Goal: Transaction & Acquisition: Subscribe to service/newsletter

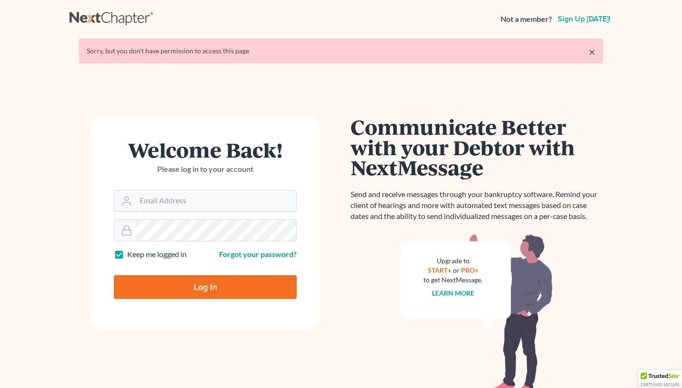
type input "[EMAIL_ADDRESS][DOMAIN_NAME]"
click at [205, 287] on input "Log In" at bounding box center [205, 287] width 183 height 24
type input "Thinking..."
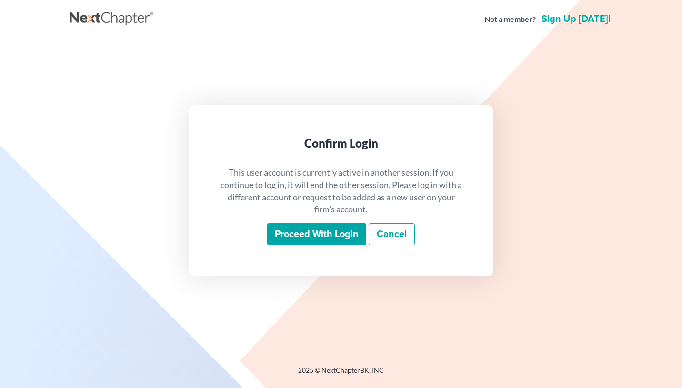
click at [323, 239] on input "Proceed with login" at bounding box center [316, 234] width 99 height 22
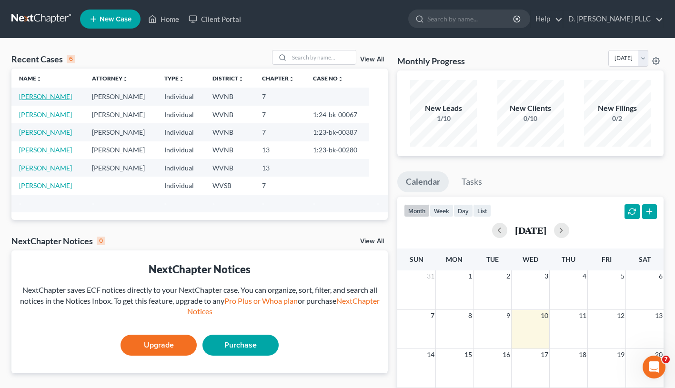
click at [43, 96] on link "Bryant, Carl" at bounding box center [45, 96] width 53 height 8
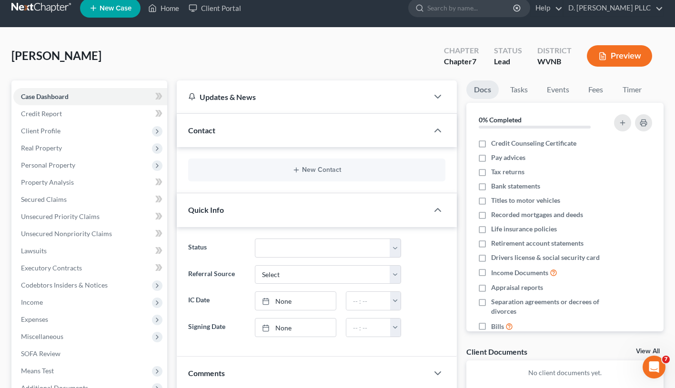
scroll to position [137, 0]
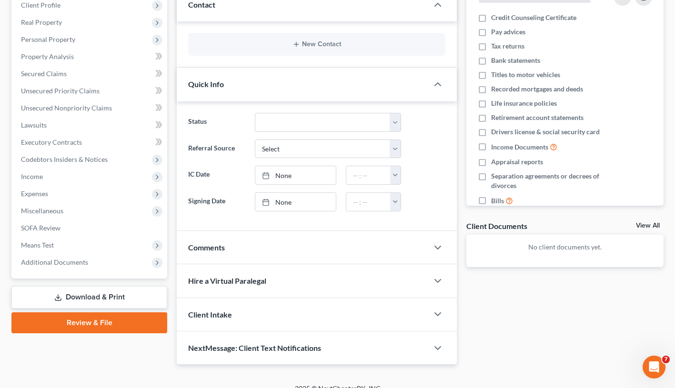
click at [96, 295] on link "Download & Print" at bounding box center [89, 297] width 156 height 22
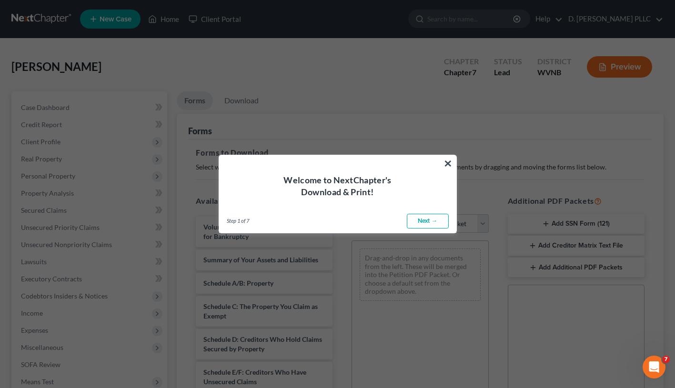
click at [429, 222] on link "Next →" at bounding box center [428, 221] width 42 height 15
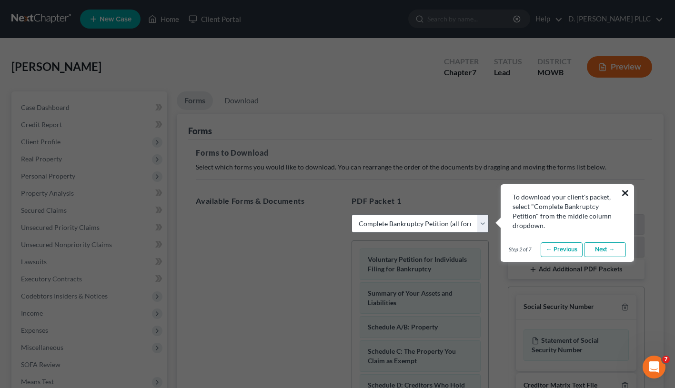
click at [623, 191] on button "×" at bounding box center [625, 192] width 9 height 15
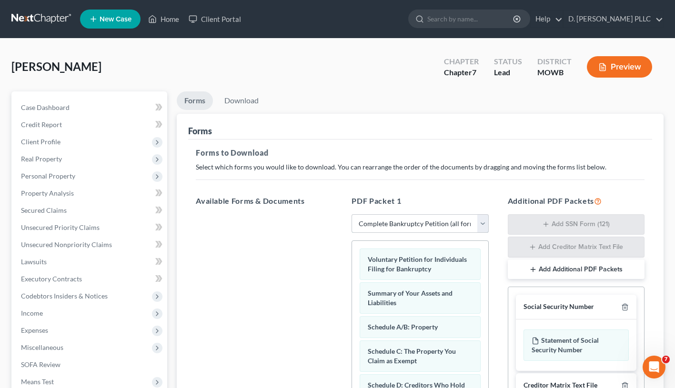
click at [484, 223] on select "Choose Default Petition PDF Packet Complete Bankruptcy Petition (all forms and …" at bounding box center [420, 223] width 137 height 19
select select "1"
click at [355, 214] on select "Choose Default Petition PDF Packet Complete Bankruptcy Petition (all forms and …" at bounding box center [420, 223] width 137 height 19
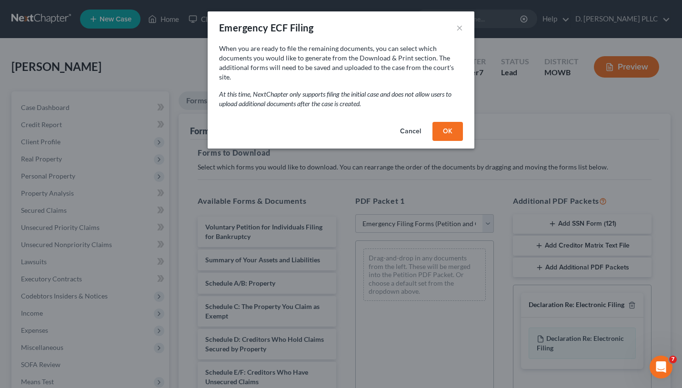
click at [445, 122] on button "OK" at bounding box center [447, 131] width 30 height 19
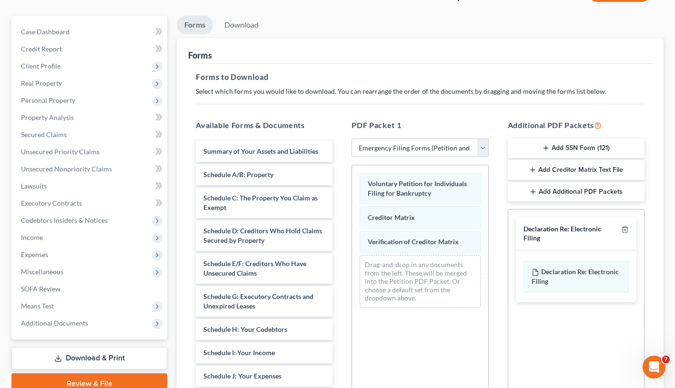
scroll to position [77, 0]
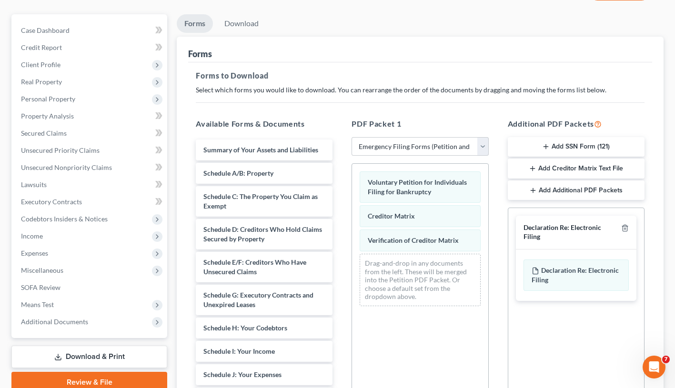
click at [558, 145] on button "Add SSN Form (121)" at bounding box center [576, 147] width 137 height 20
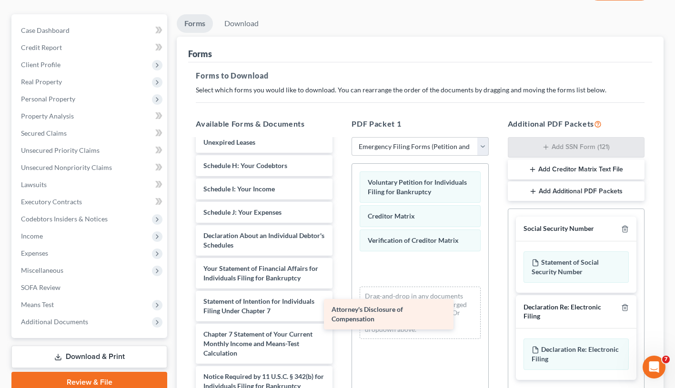
scroll to position [172, 0]
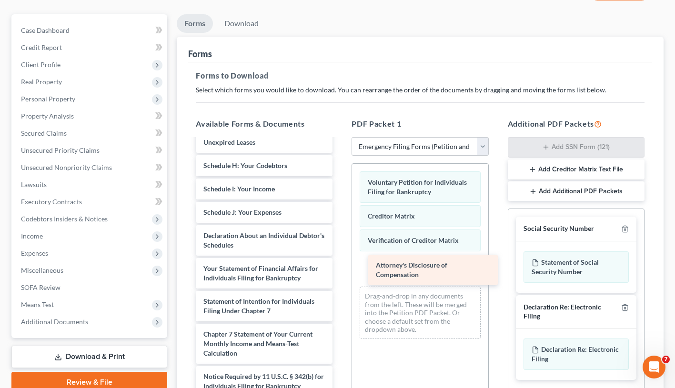
drag, startPoint x: 243, startPoint y: 372, endPoint x: 415, endPoint y: 259, distance: 205.8
click at [340, 259] on div "Attorney's Disclosure of Compensation Summary of Your Assets and Liabilities Sc…" at bounding box center [264, 187] width 152 height 420
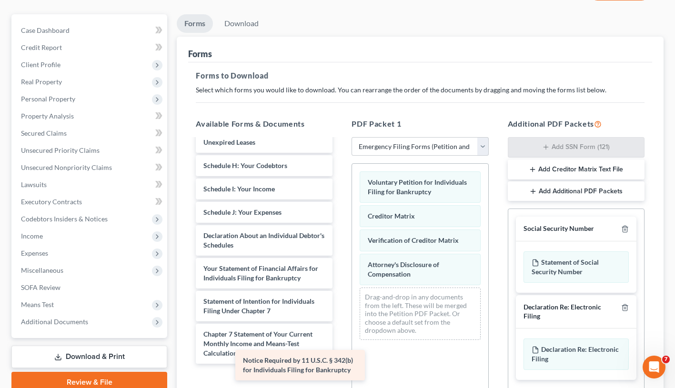
scroll to position [139, 0]
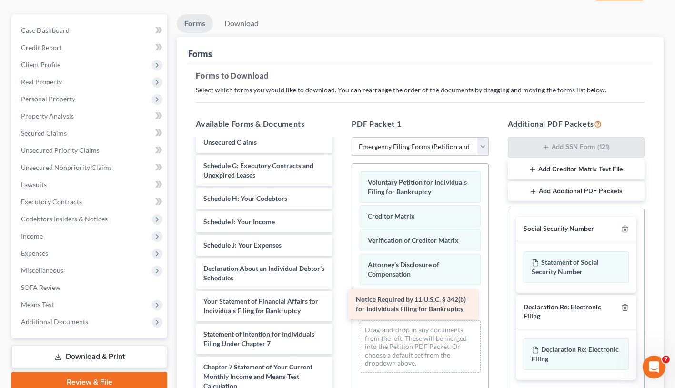
drag, startPoint x: 259, startPoint y: 373, endPoint x: 411, endPoint y: 297, distance: 170.6
click at [340, 297] on div "Notice Required by 11 U.S.C. § 342(b) for Individuals Filing for Bankruptcy Sum…" at bounding box center [264, 203] width 152 height 387
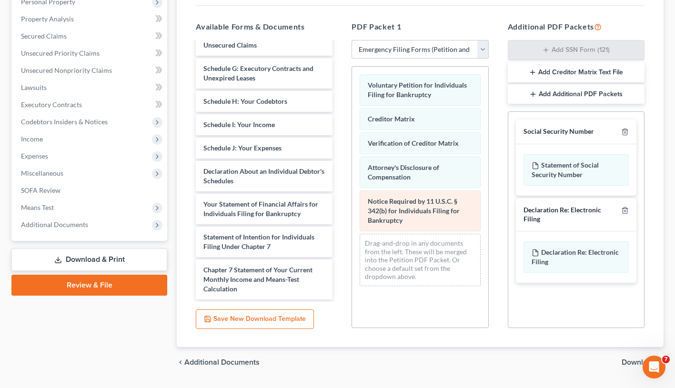
scroll to position [200, 0]
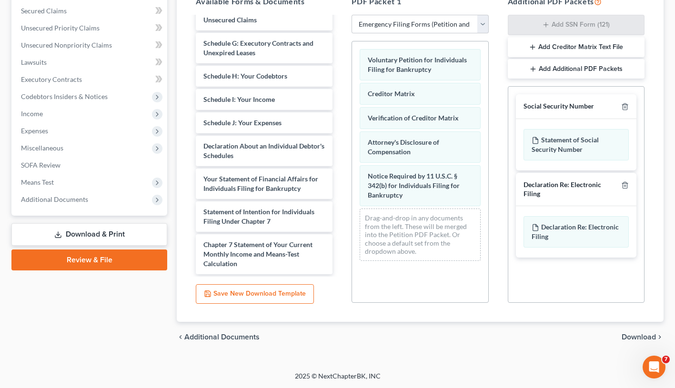
click at [633, 336] on span "Download" at bounding box center [639, 337] width 34 height 8
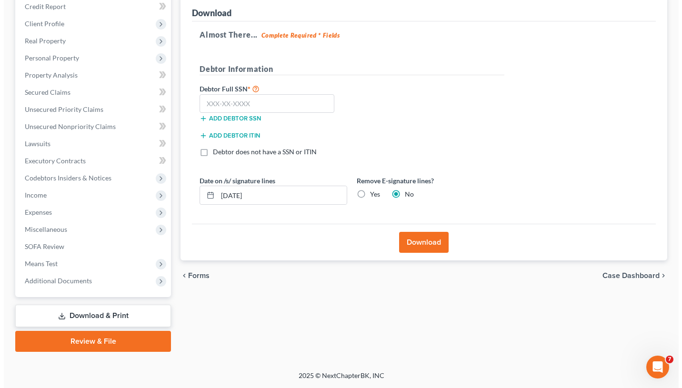
scroll to position [117, 0]
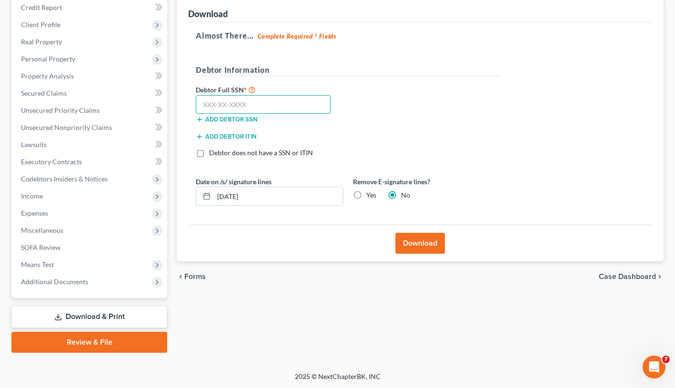
click at [249, 101] on input "text" at bounding box center [263, 104] width 135 height 19
type input "233-15-8567"
click at [423, 242] on button "Download" at bounding box center [420, 243] width 50 height 21
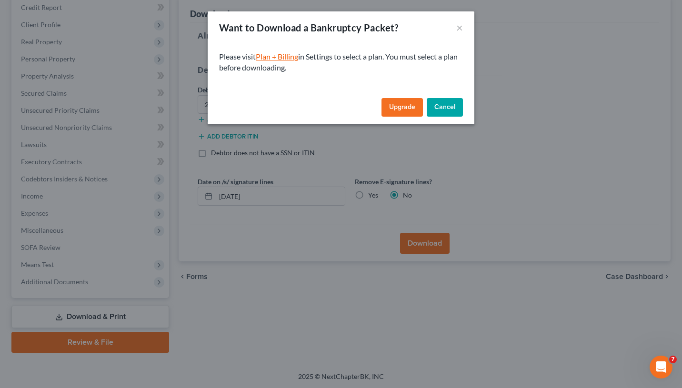
click at [287, 58] on link "Plan + Billing" at bounding box center [277, 56] width 42 height 9
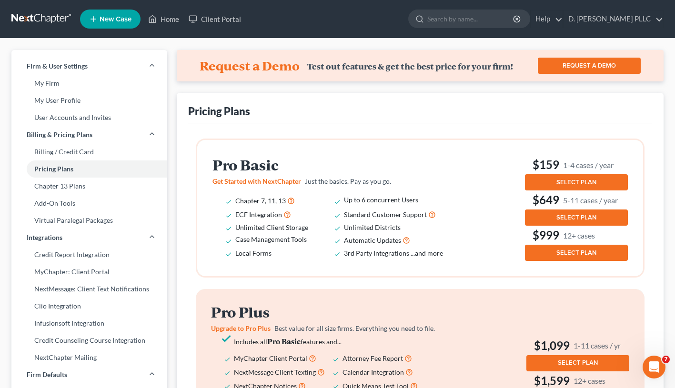
click at [572, 181] on span "SELECT PLAN" at bounding box center [576, 183] width 40 height 8
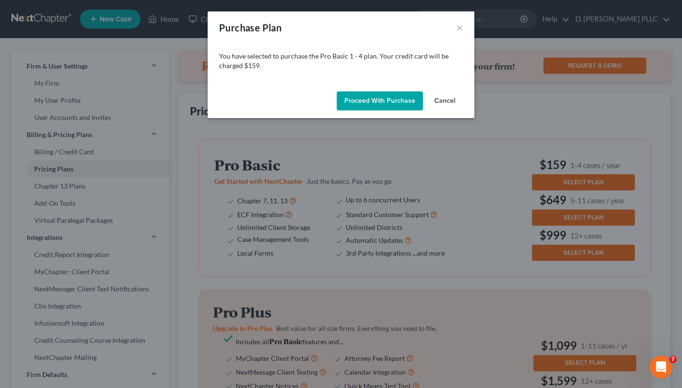
click at [383, 100] on button "Proceed with Purchase" at bounding box center [380, 100] width 86 height 19
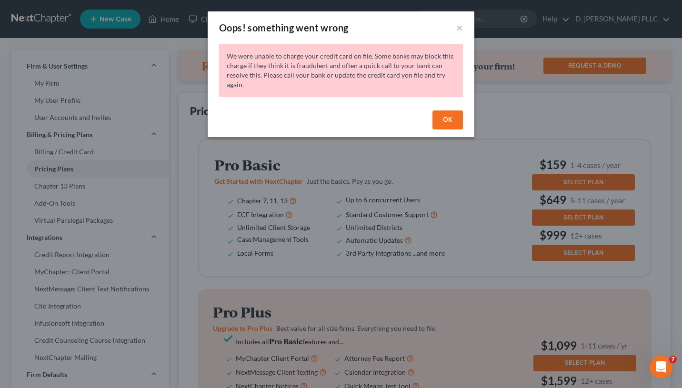
click at [448, 126] on button "OK" at bounding box center [447, 120] width 30 height 19
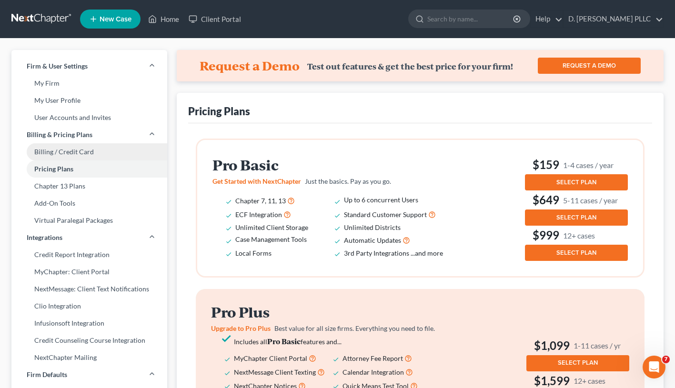
click at [82, 151] on link "Billing / Credit Card" at bounding box center [89, 151] width 156 height 17
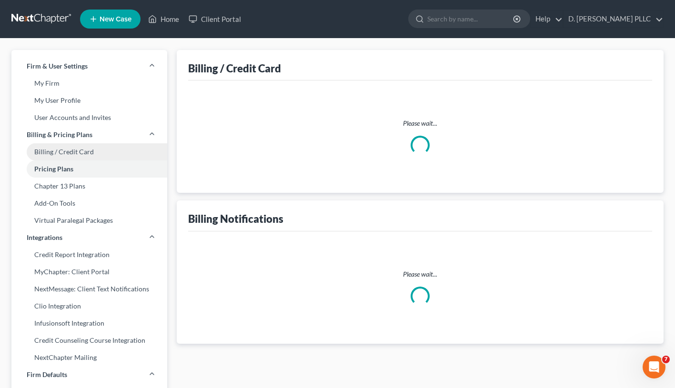
select select "51"
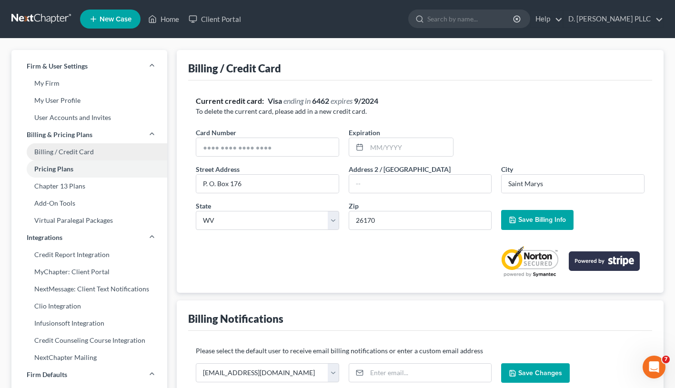
click at [80, 151] on link "Billing / Credit Card" at bounding box center [89, 151] width 156 height 17
click at [77, 151] on link "Billing / Credit Card" at bounding box center [89, 151] width 156 height 17
click at [410, 146] on input "text" at bounding box center [410, 147] width 86 height 18
type input "04/2028"
type input "4155340001570857"
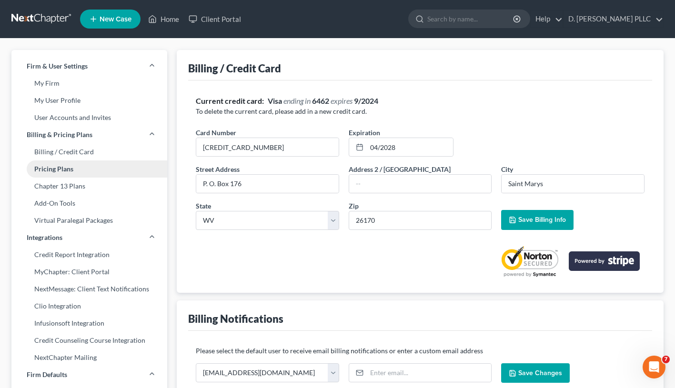
click at [69, 169] on link "Pricing Plans" at bounding box center [89, 169] width 156 height 17
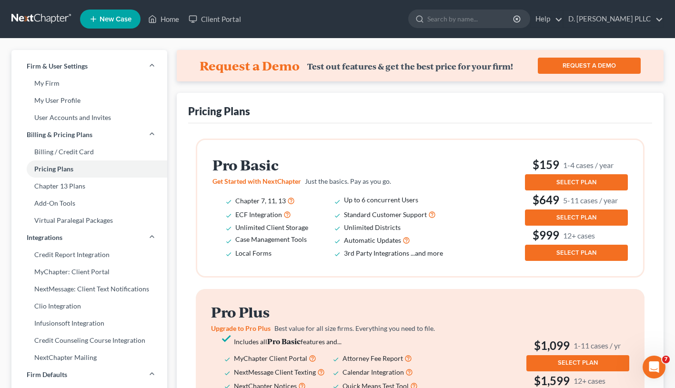
click at [577, 183] on span "SELECT PLAN" at bounding box center [576, 183] width 40 height 8
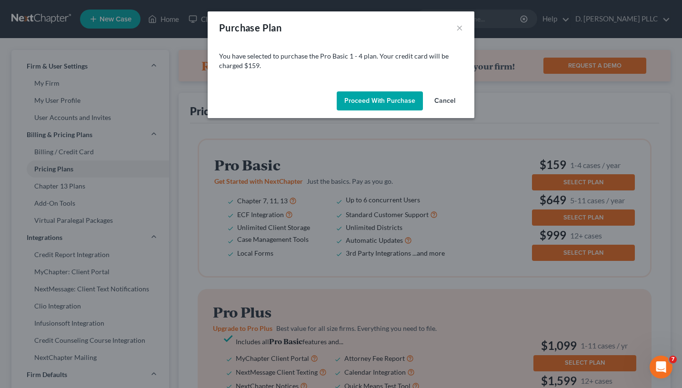
click at [377, 100] on button "Proceed with Purchase" at bounding box center [380, 100] width 86 height 19
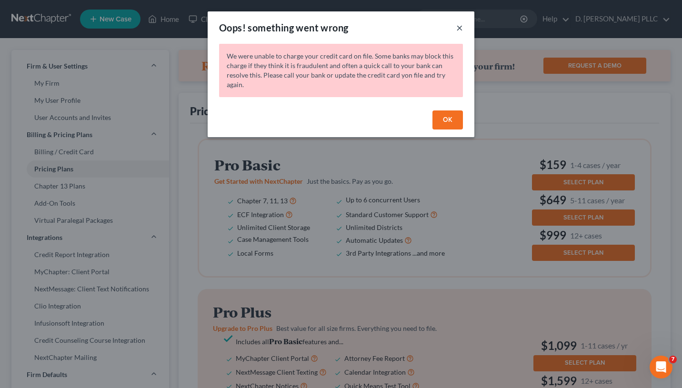
click at [459, 27] on button "×" at bounding box center [459, 27] width 7 height 11
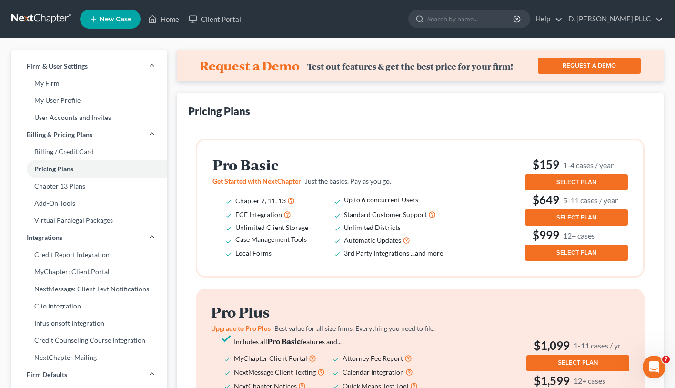
click at [557, 180] on span "SELECT PLAN" at bounding box center [576, 183] width 40 height 8
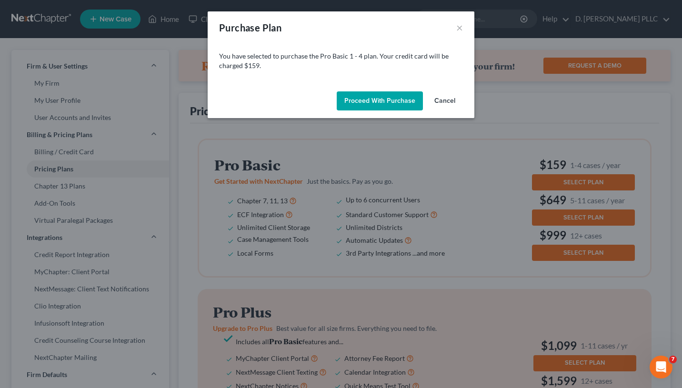
click at [368, 99] on button "Proceed with Purchase" at bounding box center [380, 100] width 86 height 19
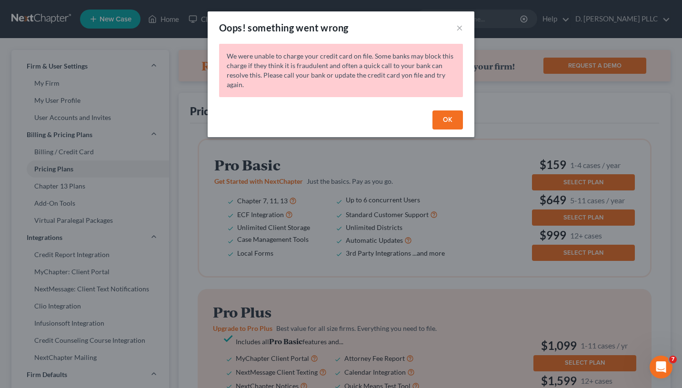
click at [446, 120] on button "OK" at bounding box center [447, 120] width 30 height 19
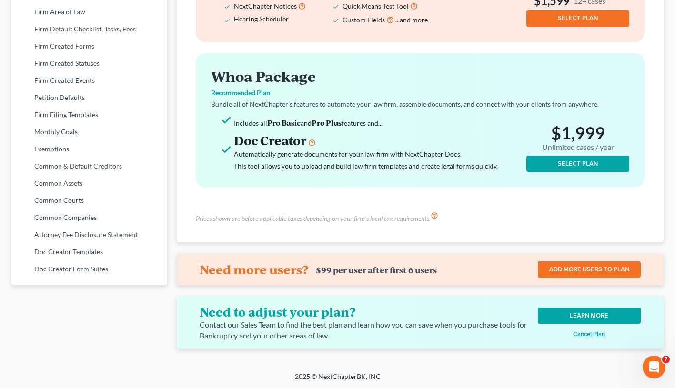
scroll to position [381, 0]
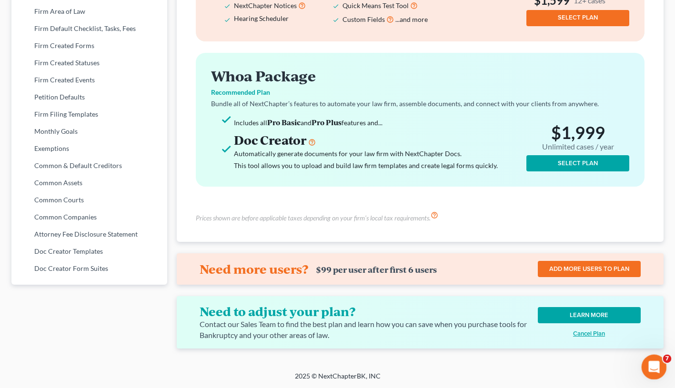
click at [647, 363] on icon "Open Intercom Messenger" at bounding box center [653, 366] width 16 height 16
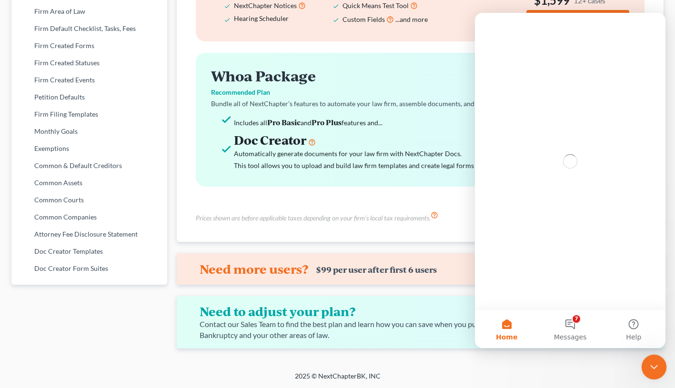
scroll to position [0, 0]
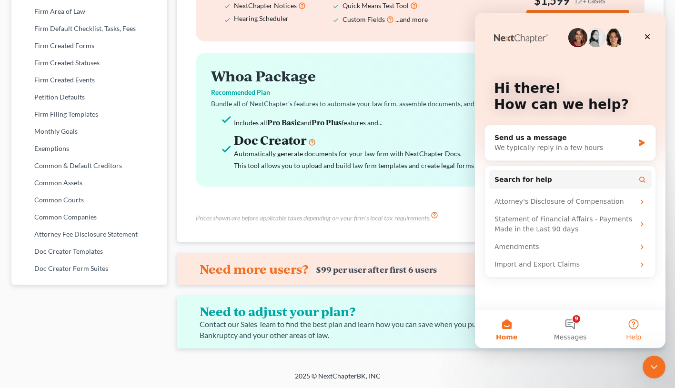
click at [632, 324] on button "Help" at bounding box center [633, 329] width 63 height 38
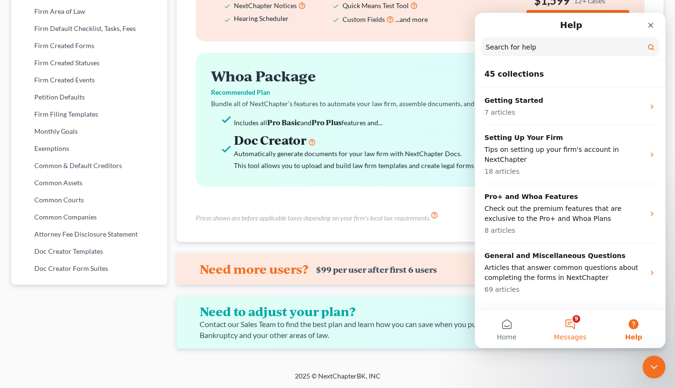
click at [573, 324] on button "9 Messages" at bounding box center [569, 329] width 63 height 38
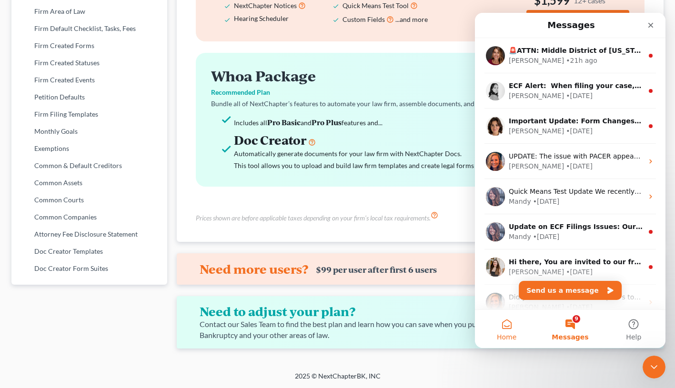
click at [509, 325] on button "Home" at bounding box center [506, 329] width 63 height 38
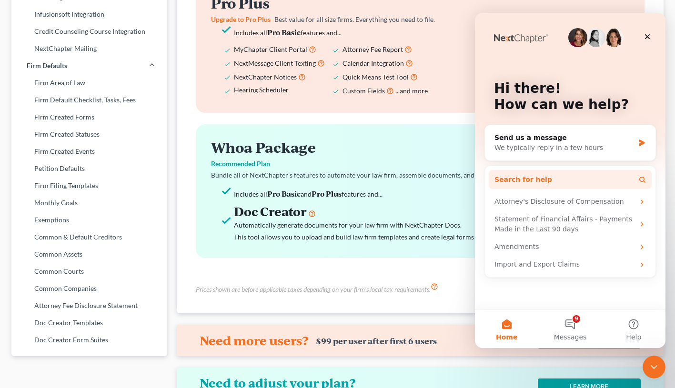
scroll to position [331, 0]
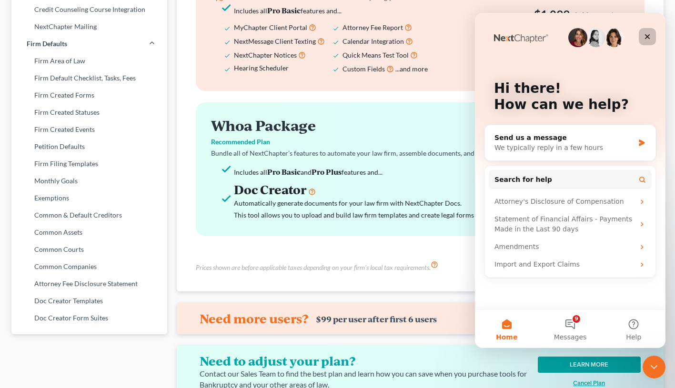
click at [642, 37] on div "Close" at bounding box center [647, 36] width 17 height 17
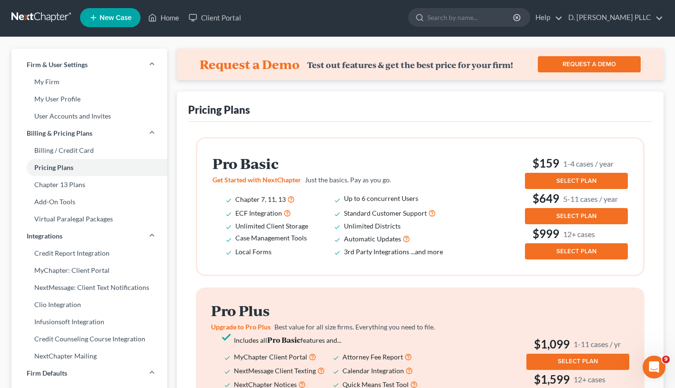
scroll to position [2, 0]
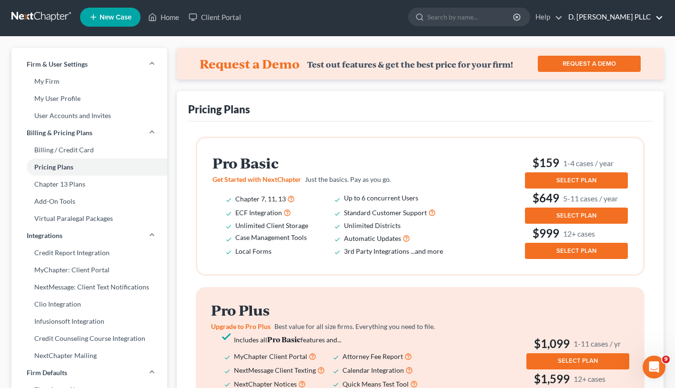
click at [651, 15] on link "D. [PERSON_NAME] PLLC" at bounding box center [613, 17] width 100 height 17
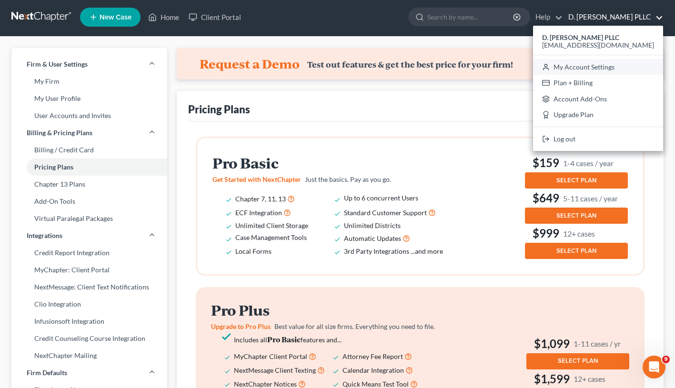
click at [623, 66] on link "My Account Settings" at bounding box center [598, 67] width 130 height 16
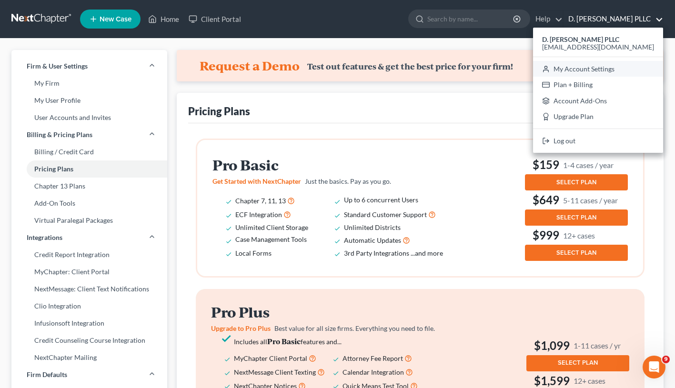
select select "24"
select select "51"
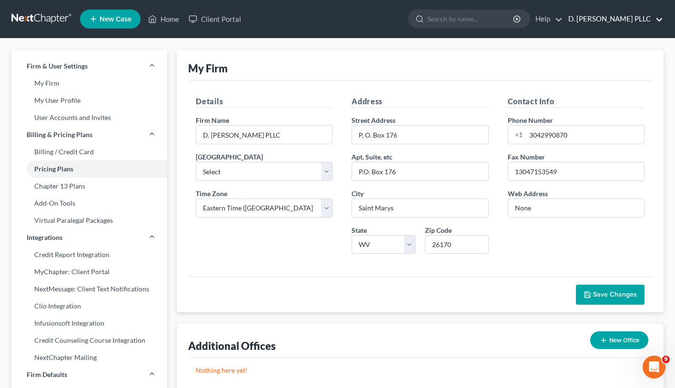
click at [655, 19] on link "D. [PERSON_NAME] PLLC" at bounding box center [613, 18] width 100 height 17
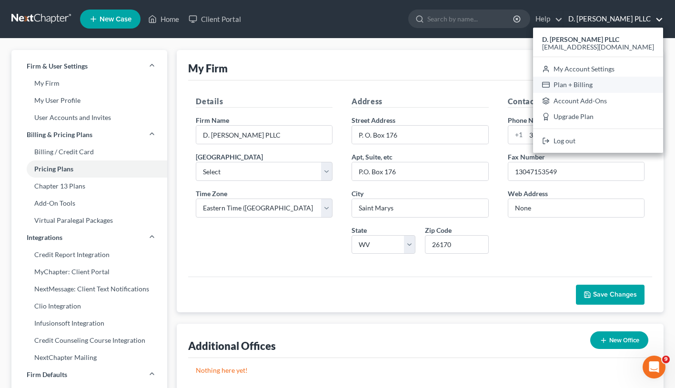
click at [613, 86] on link "Plan + Billing" at bounding box center [598, 85] width 130 height 16
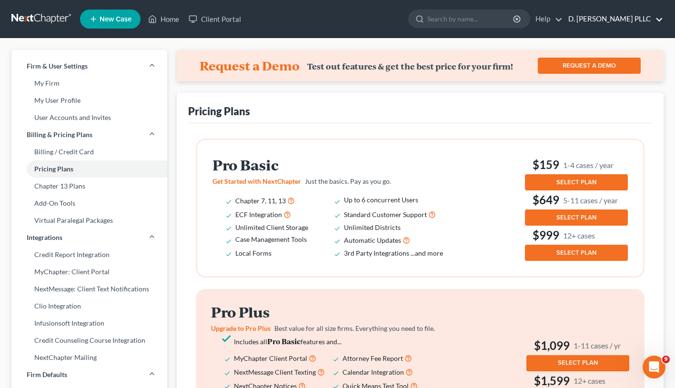
click at [658, 22] on link "D. [PERSON_NAME] PLLC" at bounding box center [613, 18] width 100 height 17
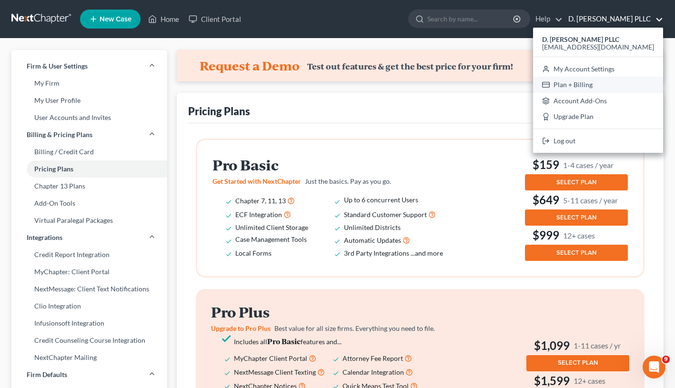
click at [608, 83] on link "Plan + Billing" at bounding box center [598, 85] width 130 height 16
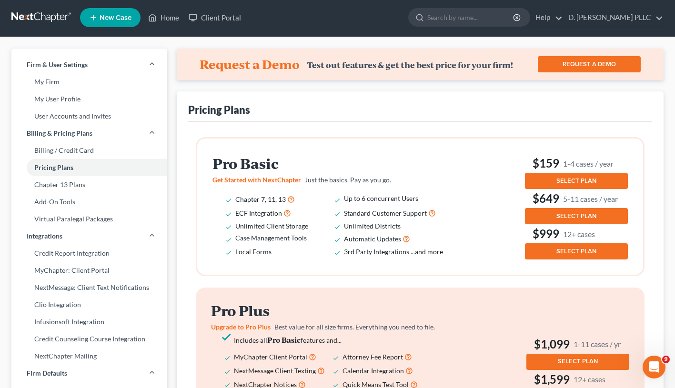
scroll to position [2, 0]
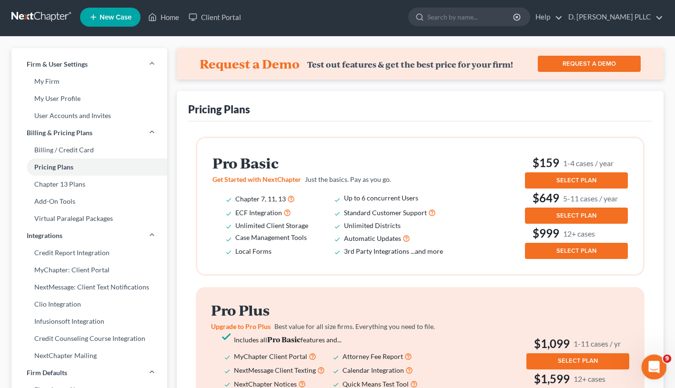
click at [647, 365] on icon "Open Intercom Messenger" at bounding box center [653, 366] width 16 height 16
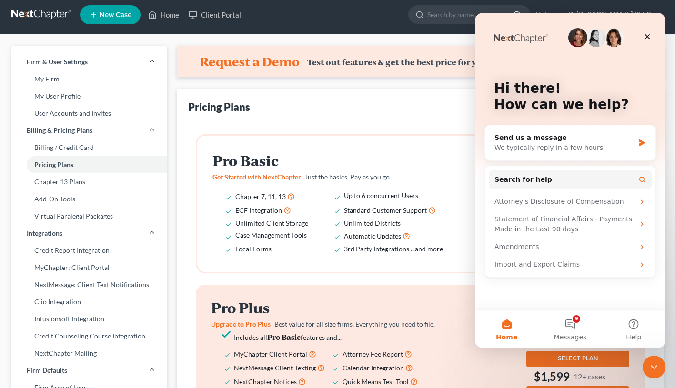
scroll to position [0, 0]
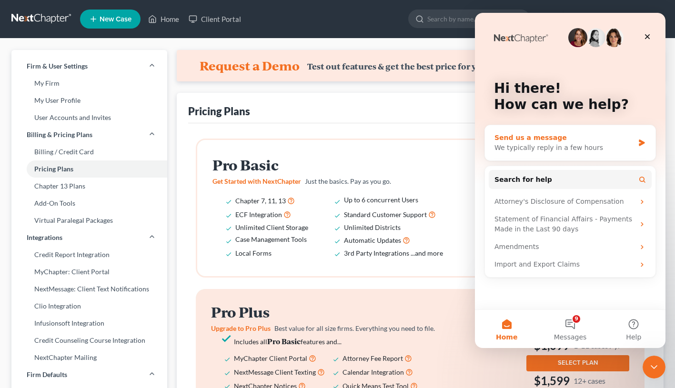
click at [581, 143] on div "We typically reply in a few hours" at bounding box center [564, 148] width 140 height 10
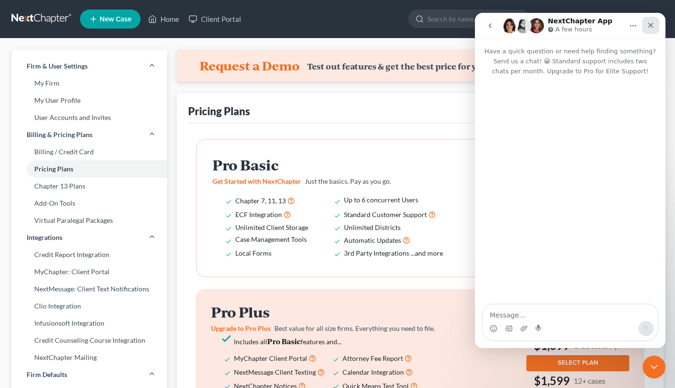
click at [653, 27] on icon "Close" at bounding box center [651, 25] width 8 height 8
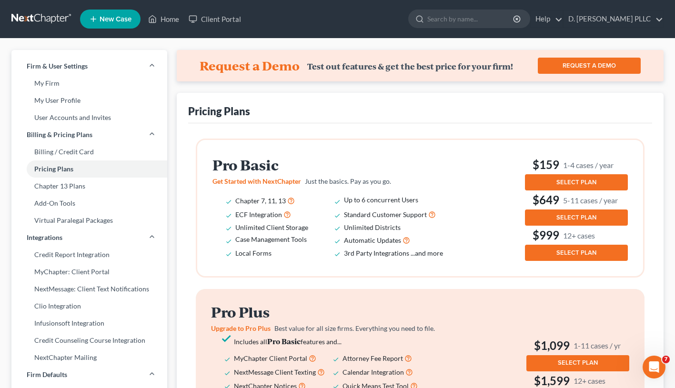
click at [581, 182] on span "SELECT PLAN" at bounding box center [576, 183] width 40 height 8
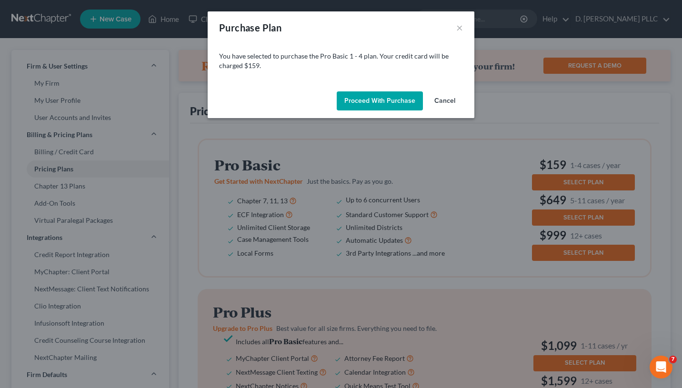
click at [377, 98] on button "Proceed with Purchase" at bounding box center [380, 100] width 86 height 19
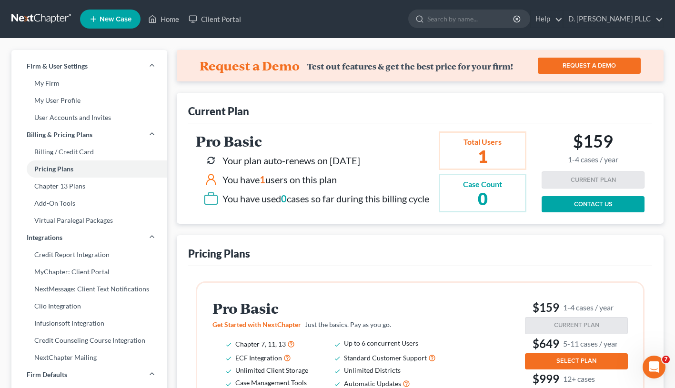
select select "24"
select select "51"
